Goal: Task Accomplishment & Management: Use online tool/utility

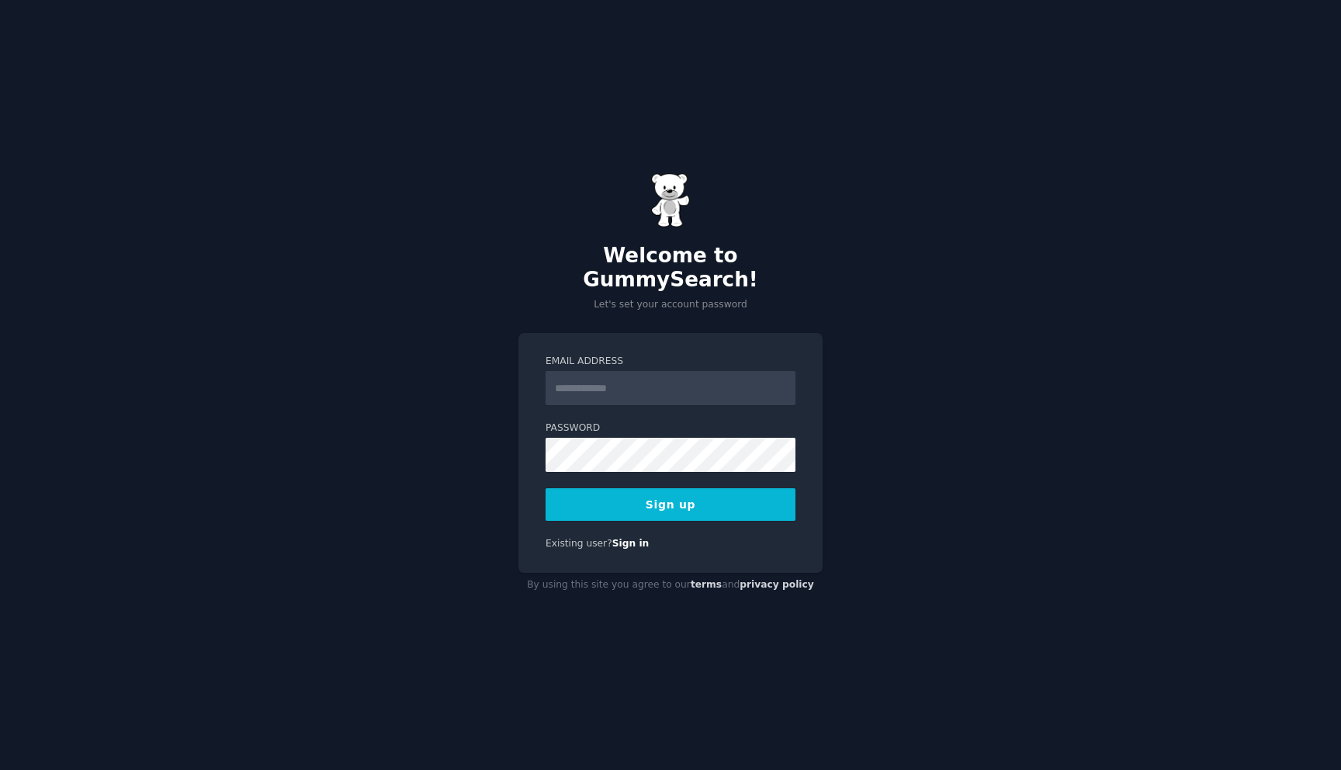
click at [704, 382] on input "Email Address" at bounding box center [671, 388] width 250 height 34
type input "**********"
click at [712, 488] on button "Sign up" at bounding box center [671, 504] width 250 height 33
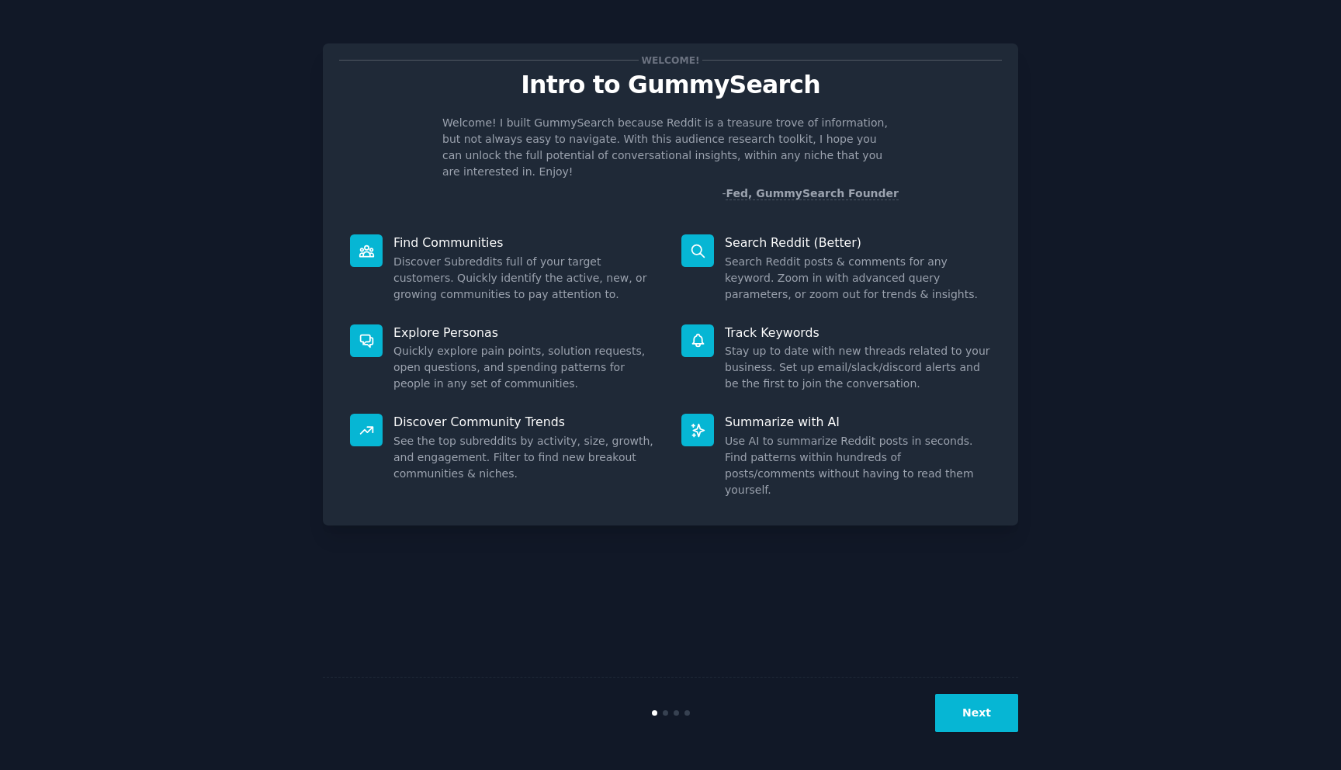
click at [1080, 188] on div "Welcome! Intro to GummySearch Welcome! I built GummySearch because Reddit is a …" at bounding box center [670, 385] width 1297 height 726
click at [999, 722] on button "Next" at bounding box center [976, 713] width 83 height 38
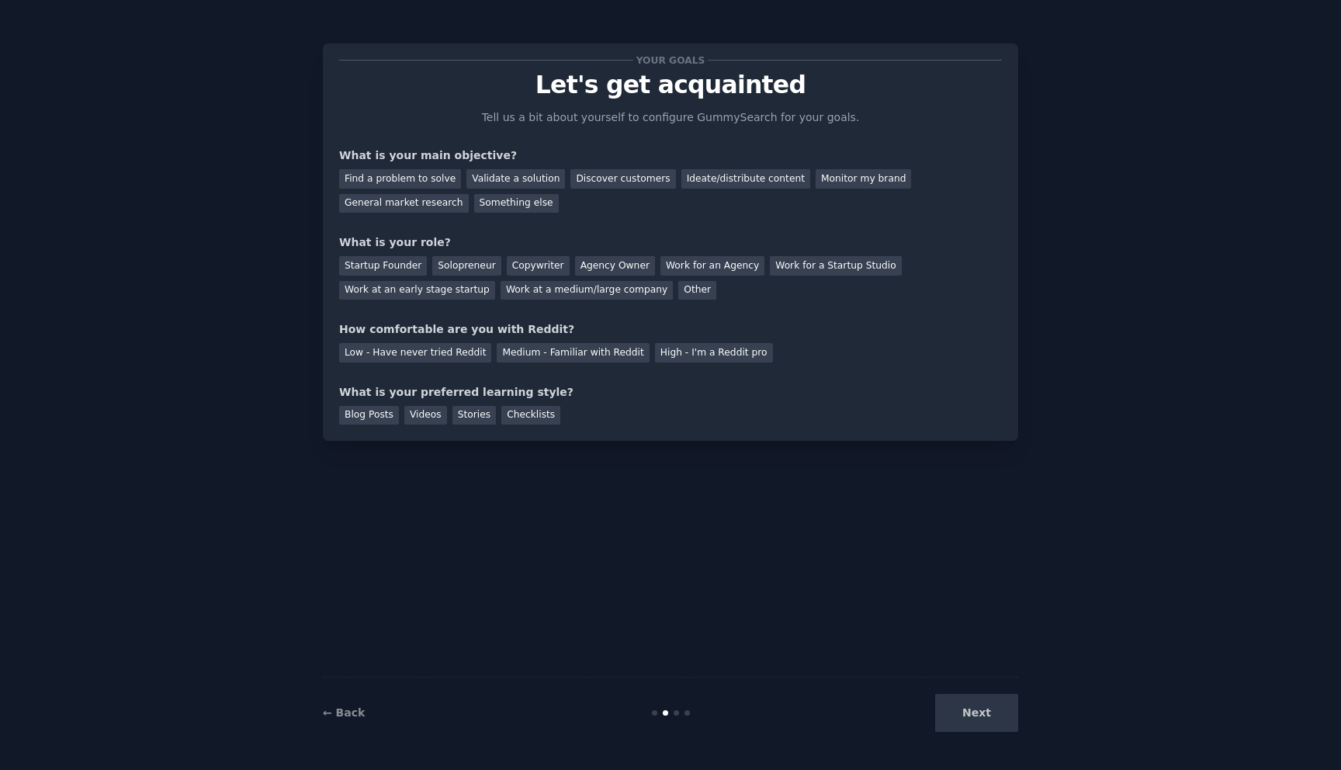
click at [994, 720] on div "Next" at bounding box center [902, 713] width 232 height 38
click at [979, 715] on div "Next" at bounding box center [902, 713] width 232 height 38
click at [431, 181] on div "Find a problem to solve" at bounding box center [400, 178] width 122 height 19
click at [518, 185] on div "Validate a solution" at bounding box center [515, 178] width 99 height 19
click at [491, 259] on div "Solopreneur" at bounding box center [466, 265] width 68 height 19
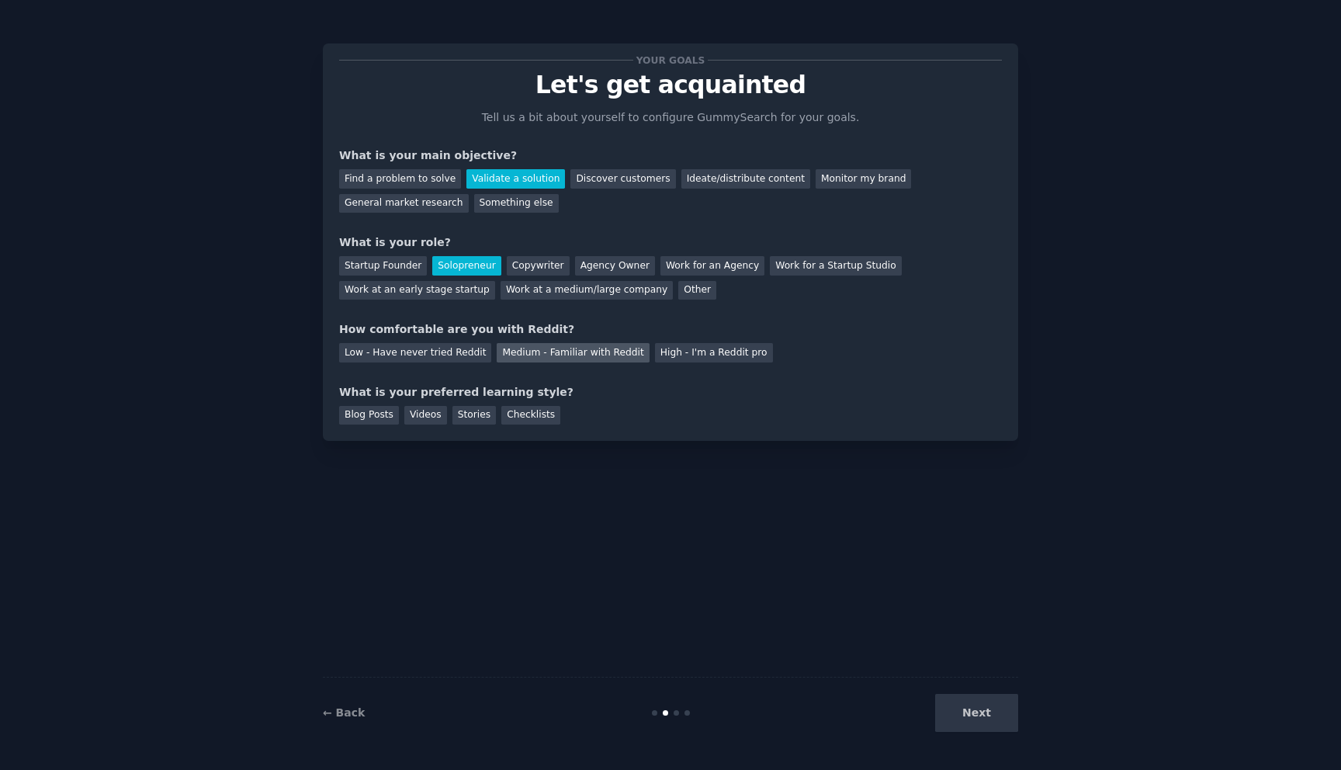
click at [566, 348] on div "Medium - Familiar with Reddit" at bounding box center [573, 352] width 152 height 19
click at [374, 409] on div "Blog Posts" at bounding box center [369, 415] width 60 height 19
click at [974, 715] on button "Next" at bounding box center [976, 713] width 83 height 38
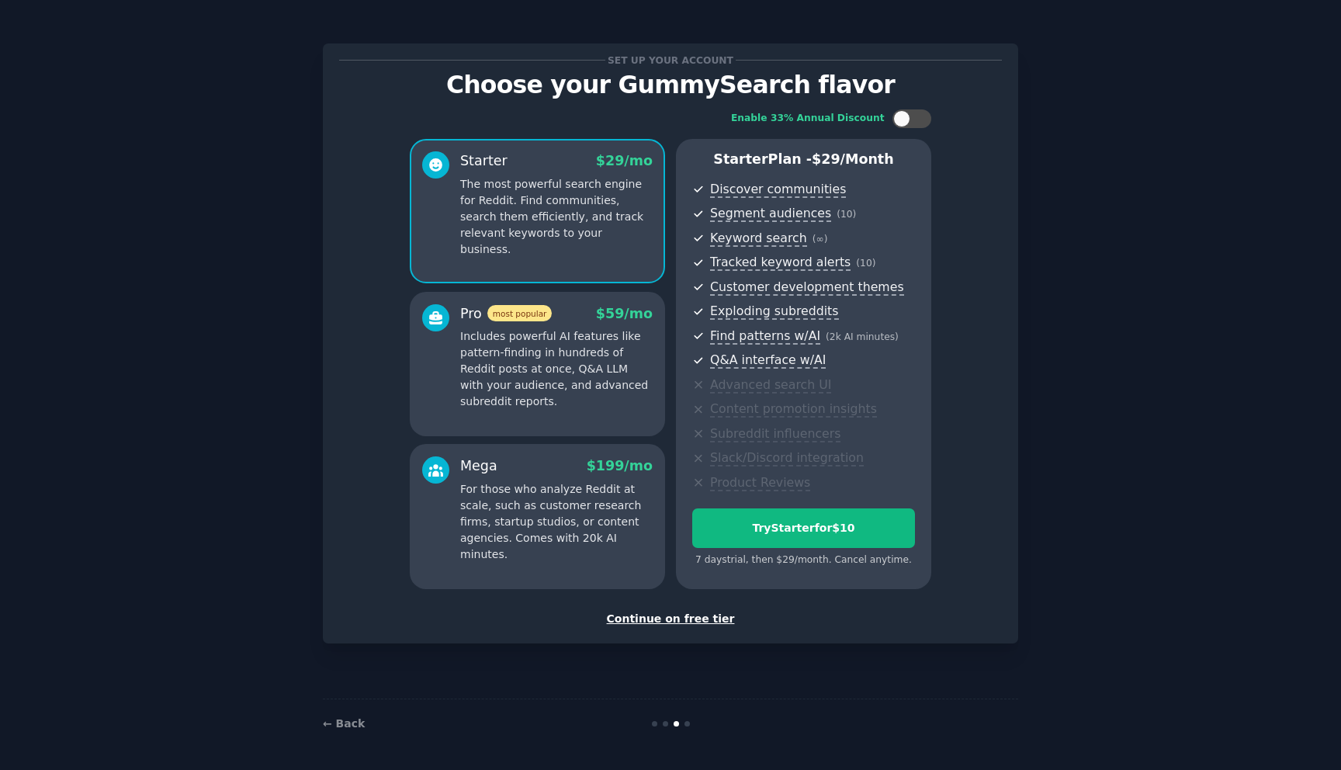
click at [672, 622] on div "Continue on free tier" at bounding box center [670, 619] width 663 height 16
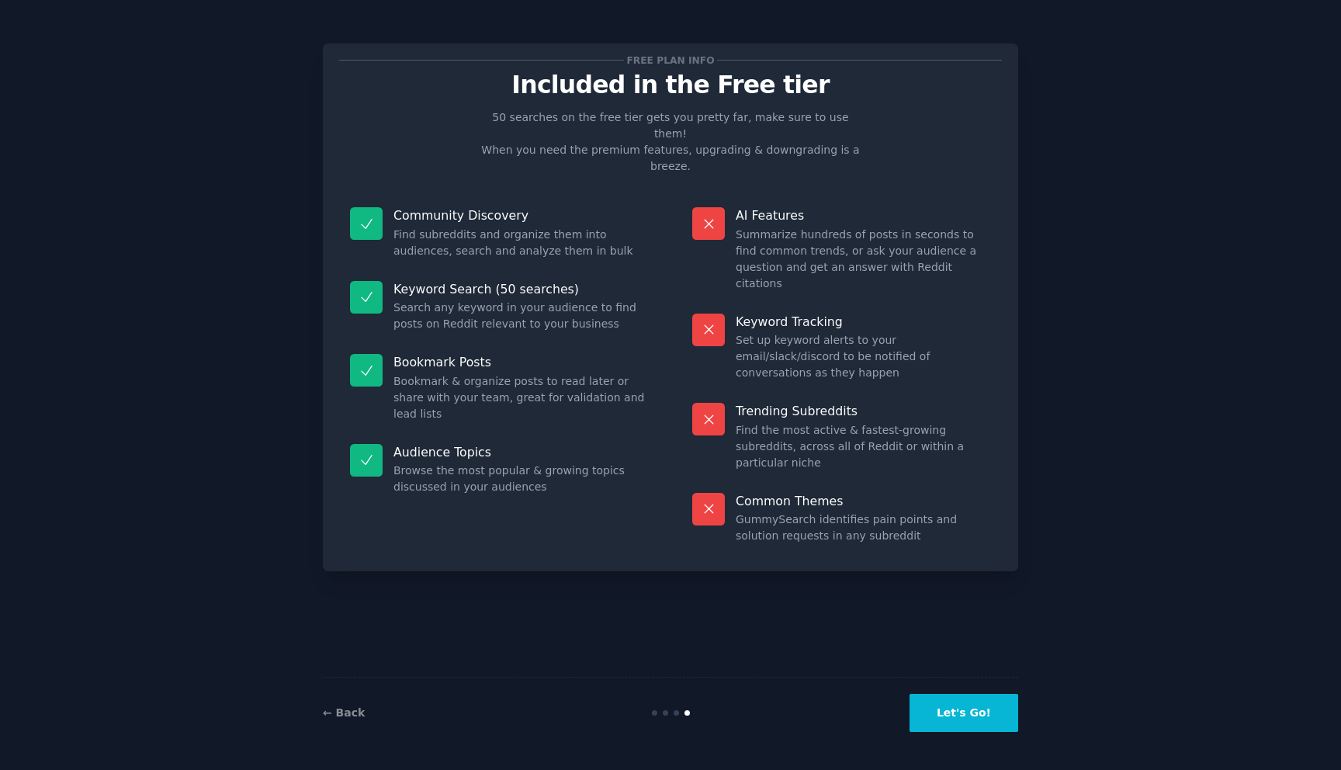
click at [978, 720] on button "Let's Go!" at bounding box center [963, 713] width 109 height 38
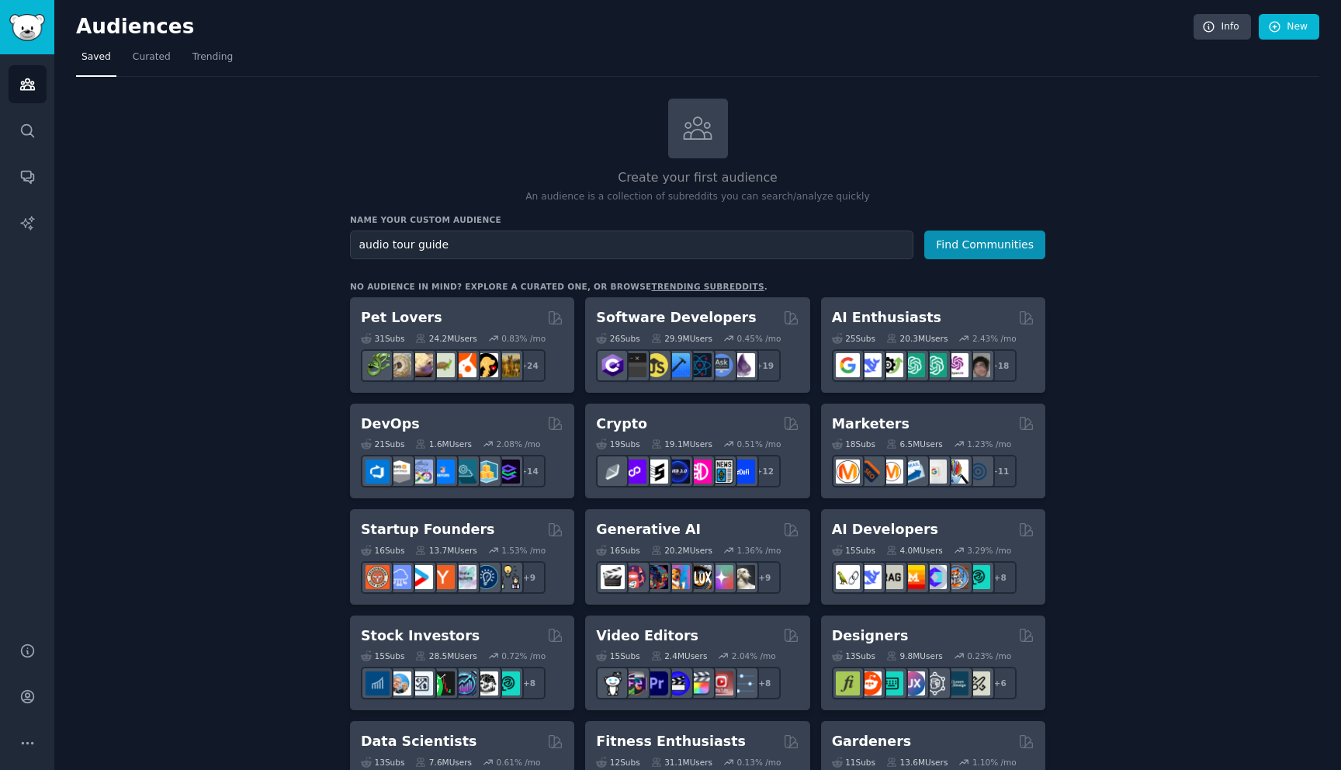
type input "audio tour guide"
click at [924, 230] on button "Find Communities" at bounding box center [984, 244] width 121 height 29
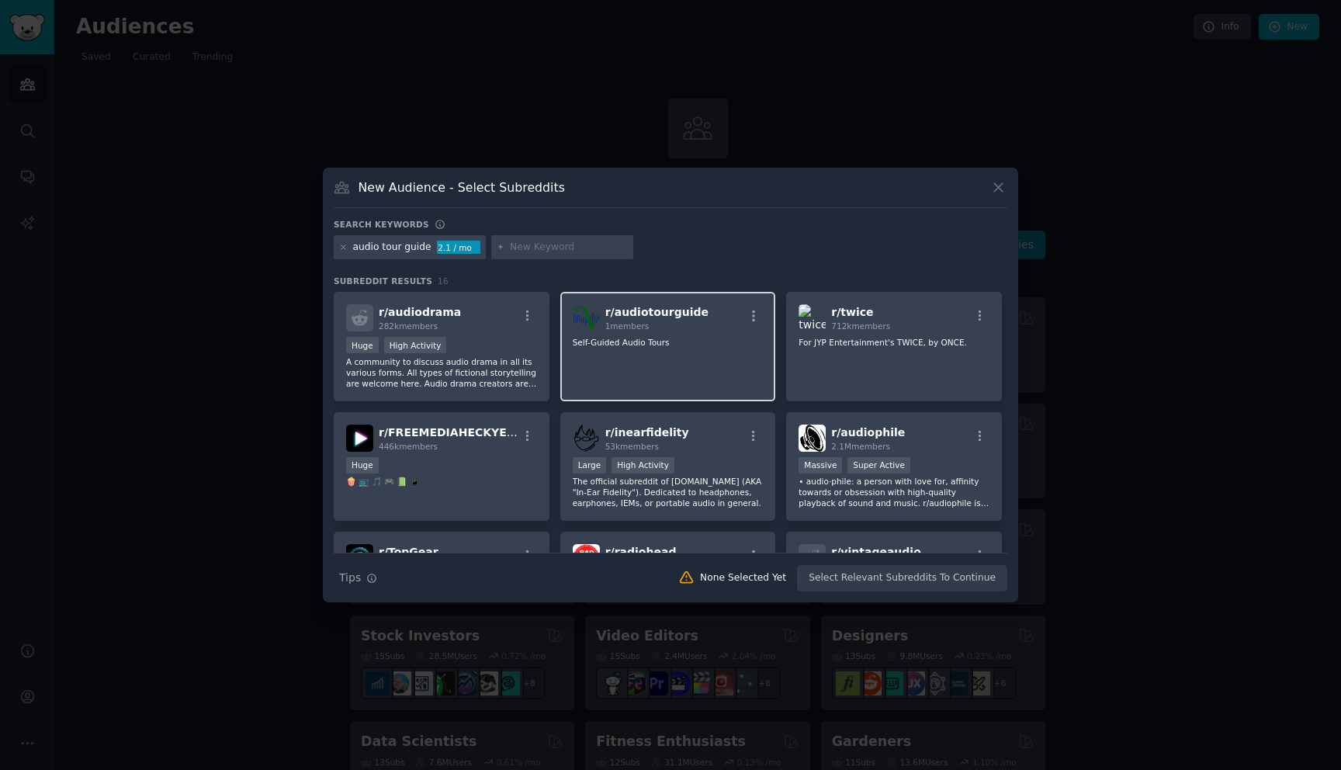
click at [696, 355] on div "r/ audiotourguide 1 members Self-Guided Audio Tours" at bounding box center [668, 346] width 216 height 109
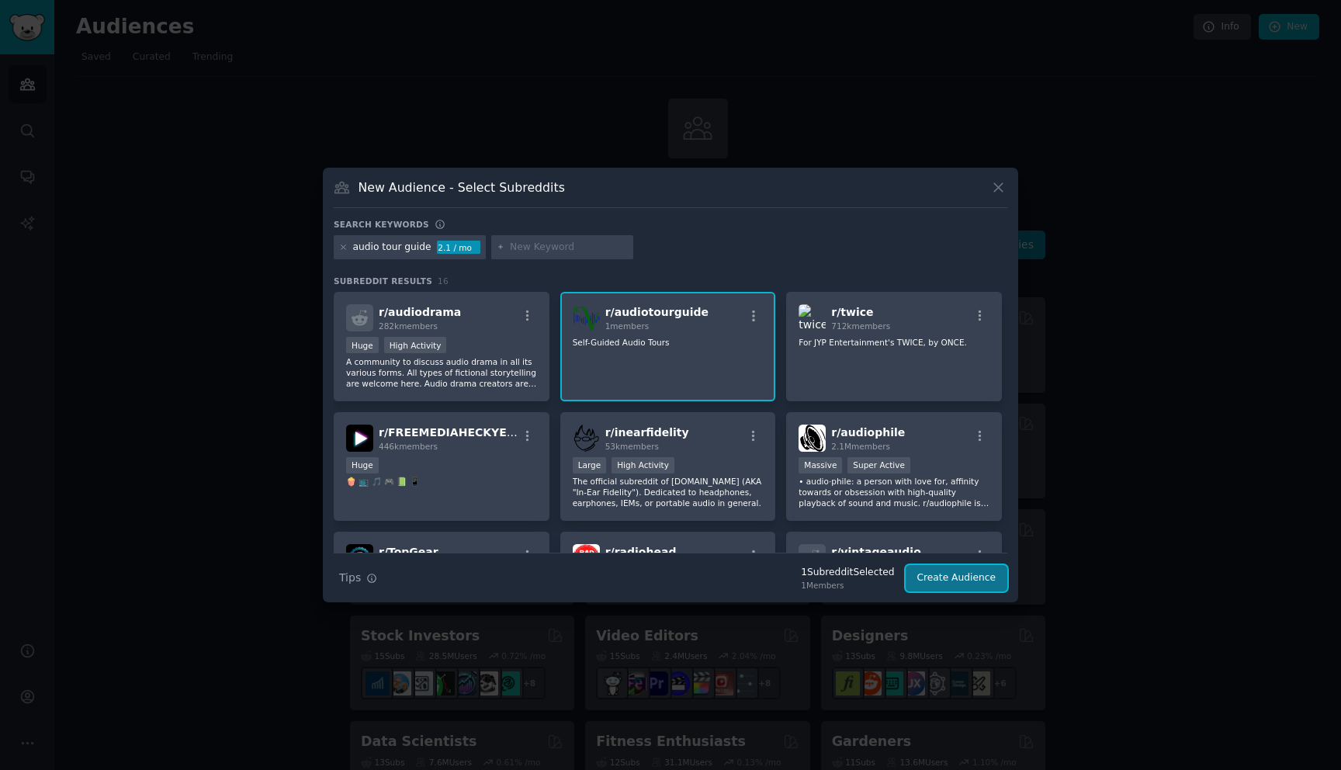
click at [962, 582] on button "Create Audience" at bounding box center [957, 578] width 102 height 26
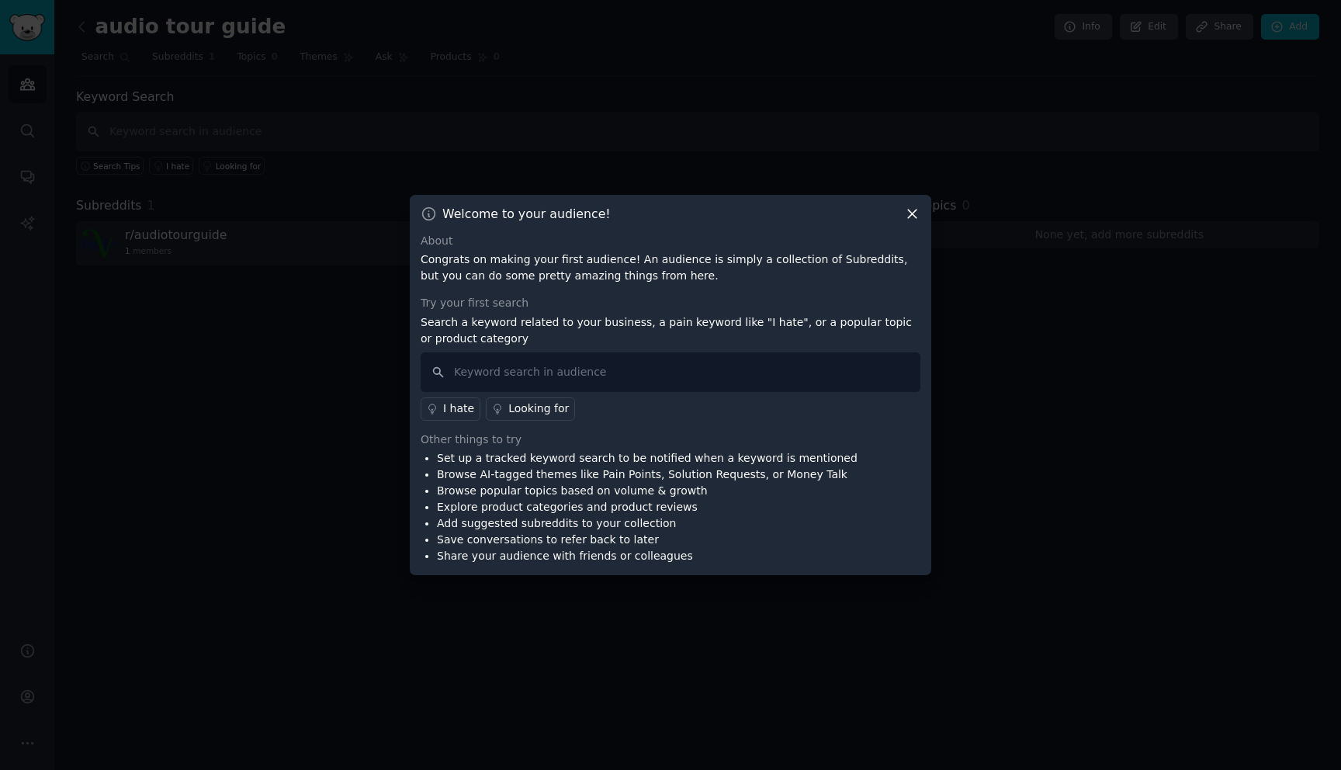
click at [909, 217] on icon at bounding box center [912, 214] width 16 height 16
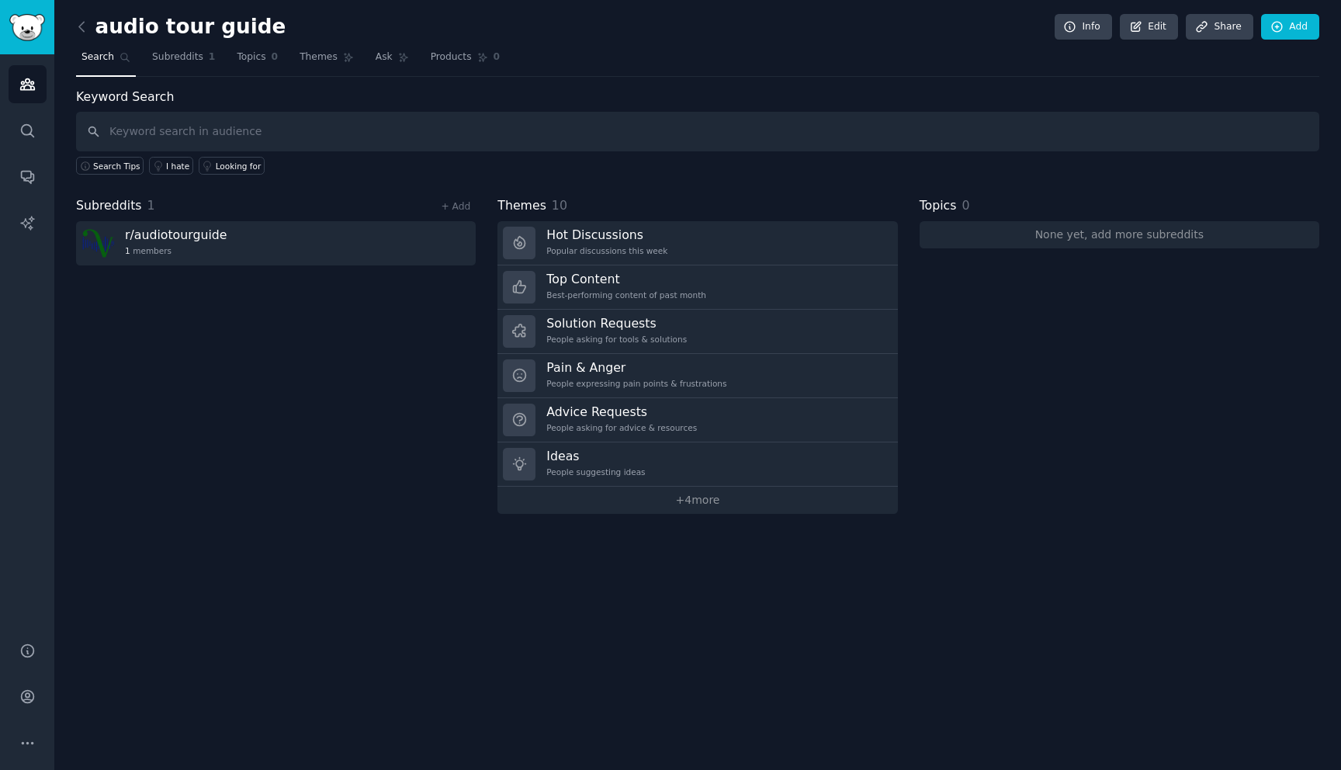
click at [317, 488] on div "Subreddits 1 + Add r/ audiotourguide 1 members" at bounding box center [276, 354] width 400 height 317
click at [79, 14] on div "audio tour guide Info Edit Share Add" at bounding box center [697, 30] width 1243 height 32
click at [81, 25] on icon at bounding box center [82, 27] width 16 height 16
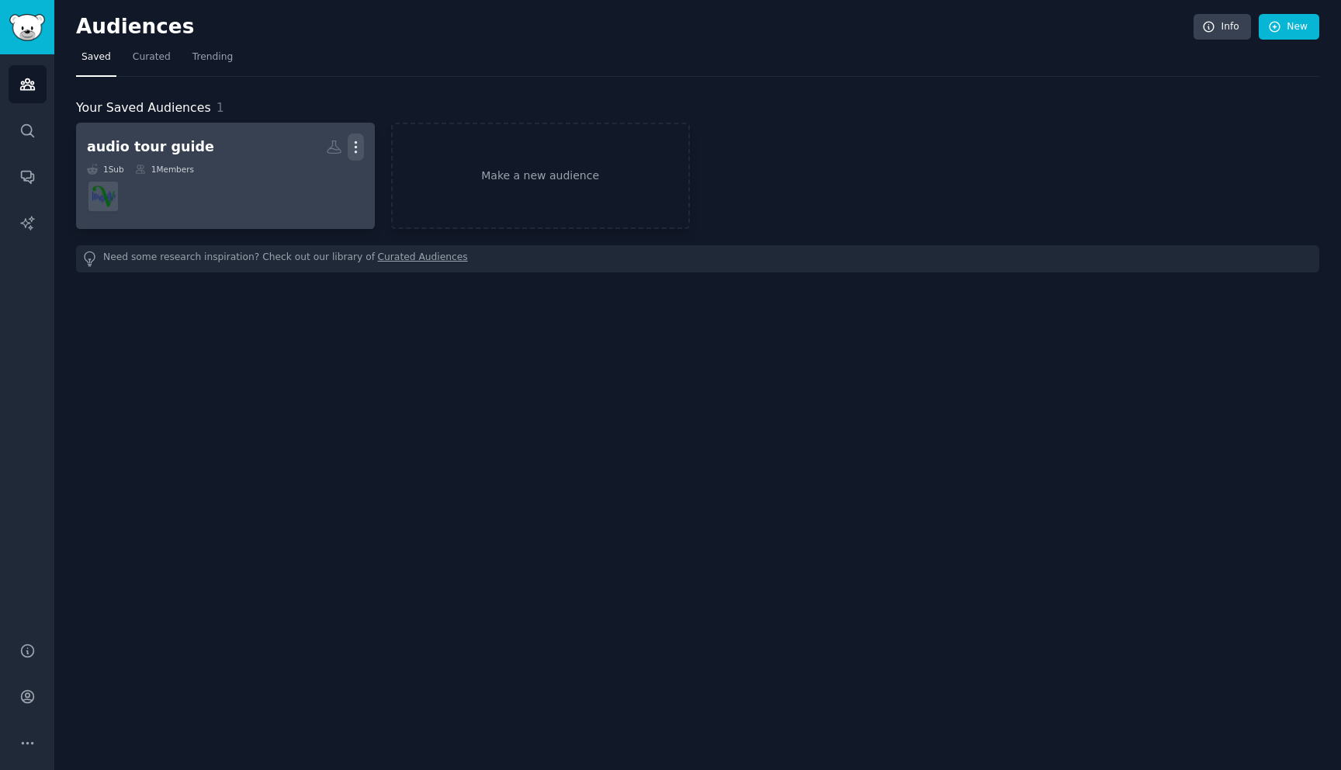
click at [357, 149] on icon "button" at bounding box center [356, 147] width 16 height 16
click at [323, 180] on p "Delete" at bounding box center [314, 179] width 36 height 16
